Goal: Transaction & Acquisition: Subscribe to service/newsletter

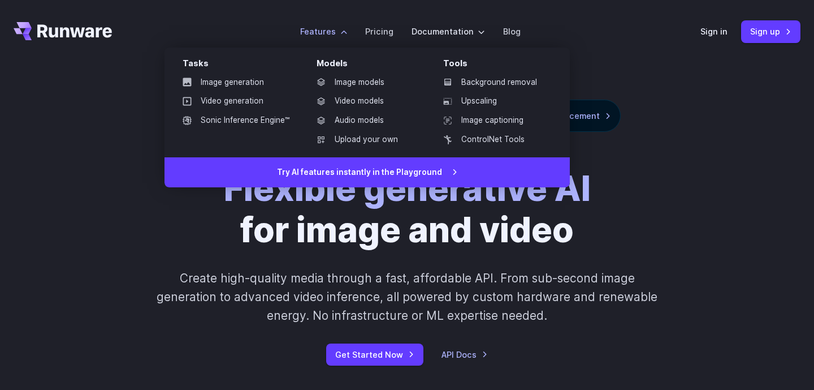
click at [343, 28] on label "Features" at bounding box center [323, 31] width 47 height 13
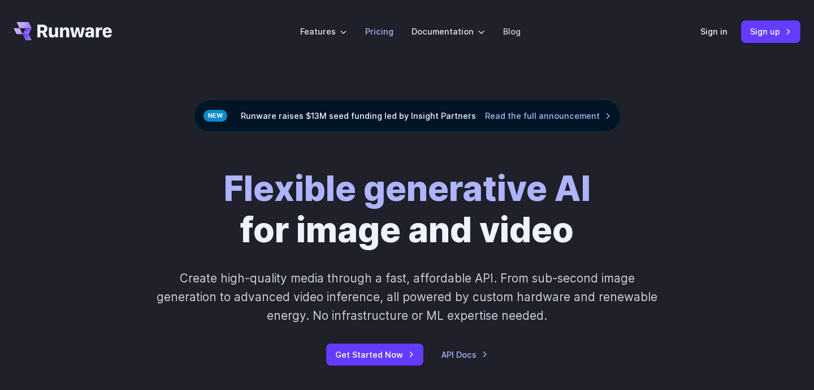
click at [364, 33] on li "Pricing" at bounding box center [379, 31] width 46 height 31
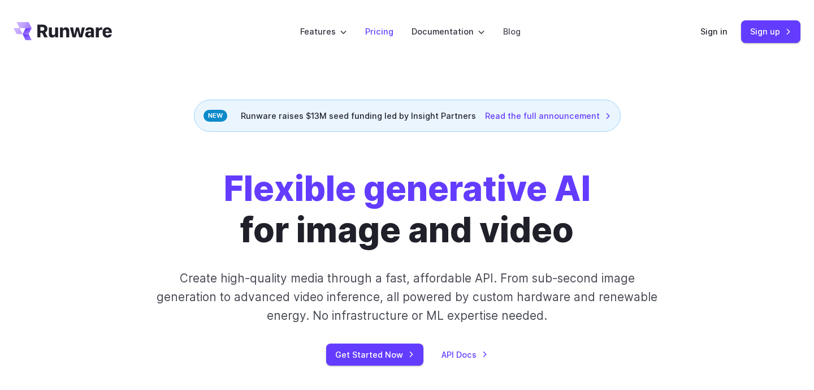
click at [372, 33] on link "Pricing" at bounding box center [379, 31] width 28 height 13
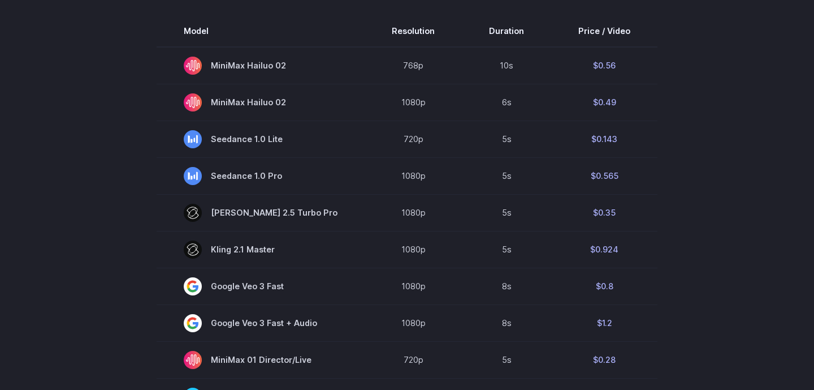
scroll to position [74, 0]
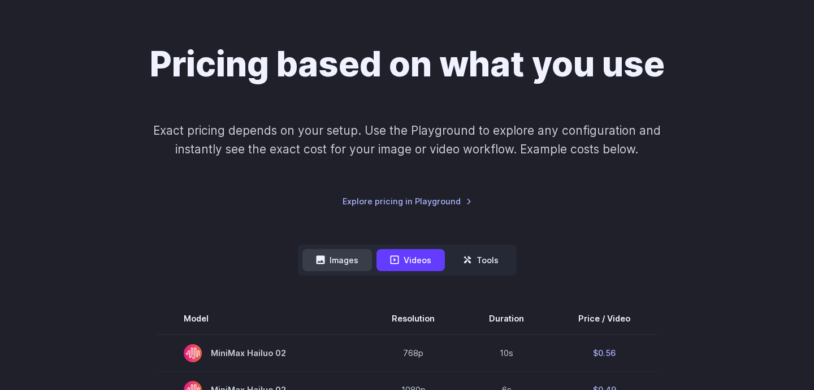
click at [359, 264] on button "Images" at bounding box center [337, 260] width 70 height 22
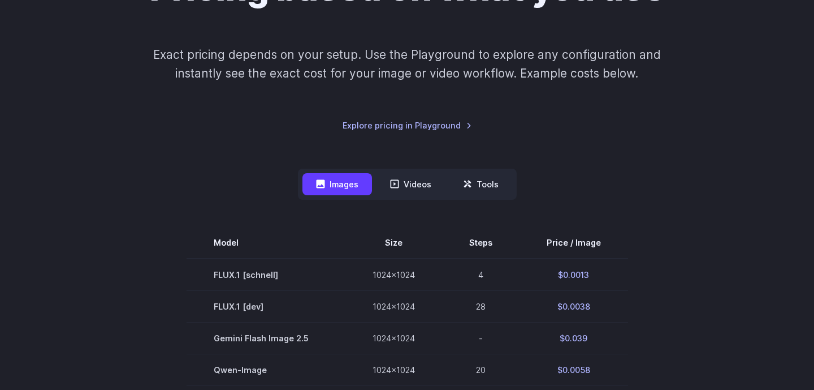
scroll to position [223, 0]
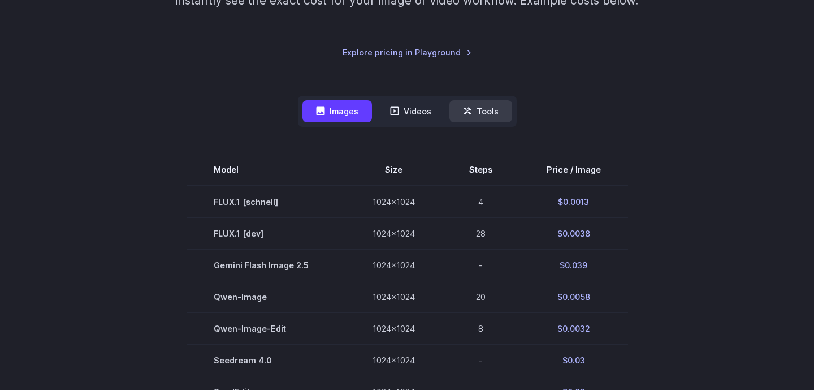
click at [486, 119] on button "Tools" at bounding box center [480, 111] width 63 height 22
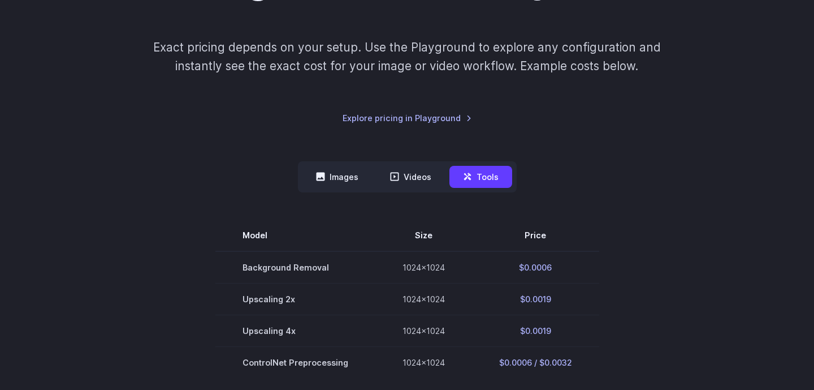
scroll to position [0, 0]
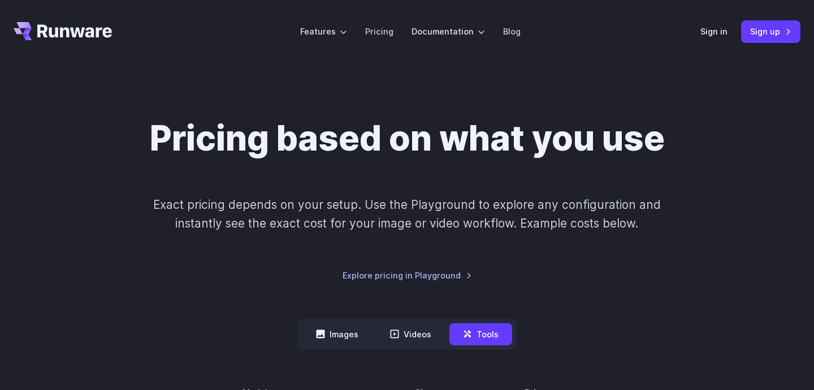
click at [102, 25] on icon "Go to /" at bounding box center [63, 31] width 98 height 18
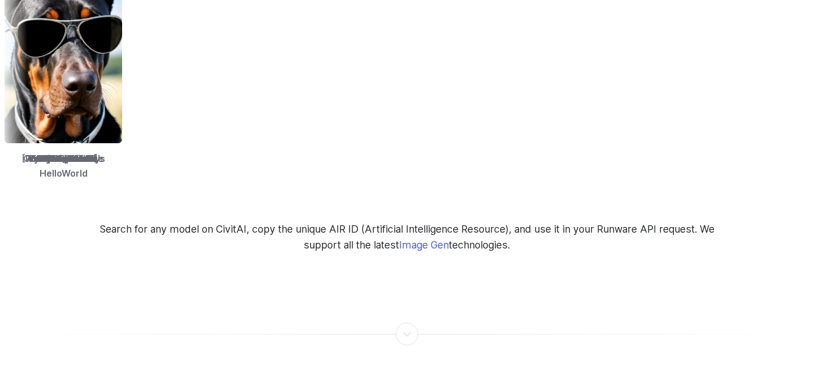
scroll to position [1811, 0]
